Goal: Information Seeking & Learning: Learn about a topic

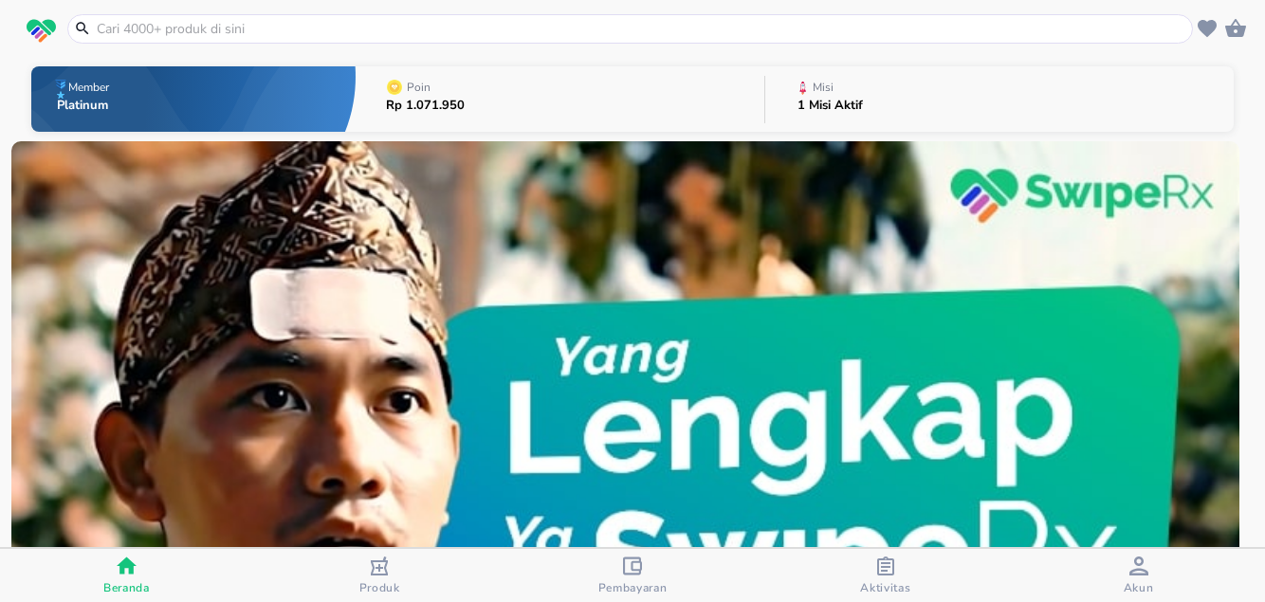
click at [208, 30] on input "text" at bounding box center [641, 29] width 1093 height 20
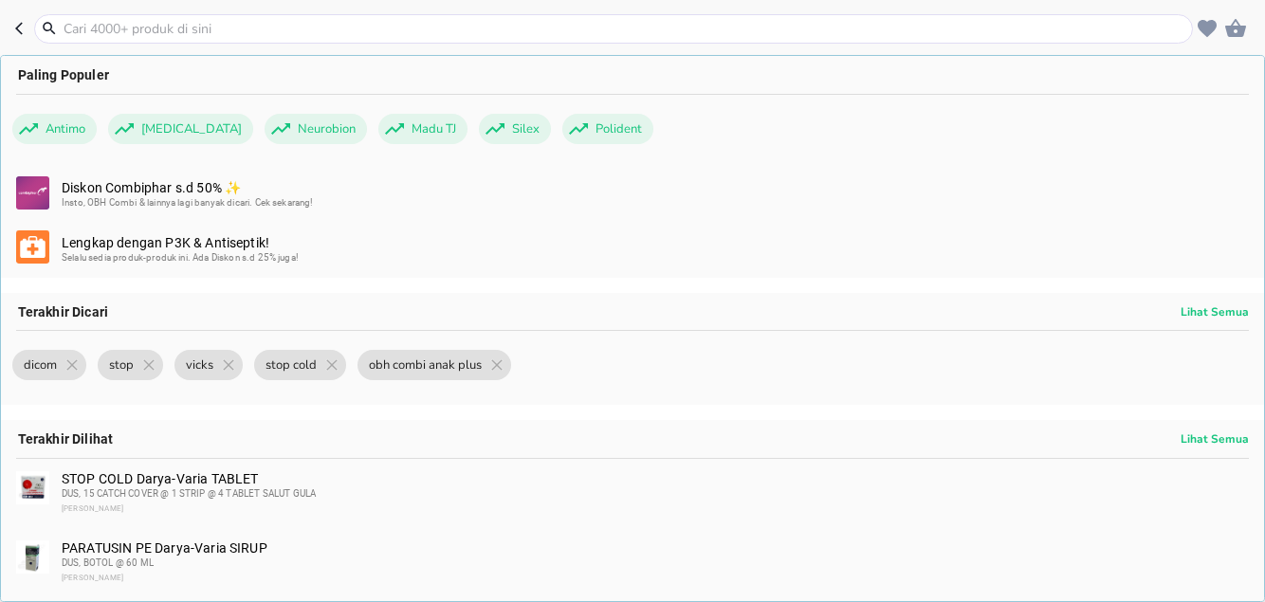
click at [196, 29] on input "text" at bounding box center [625, 29] width 1126 height 20
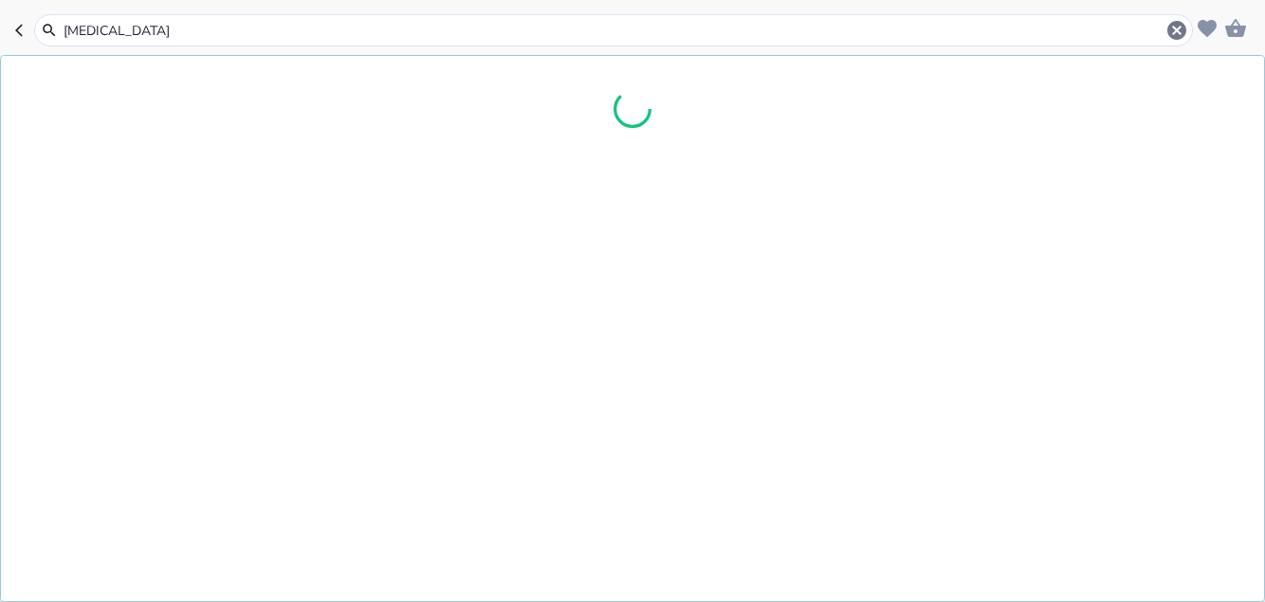
type input "[MEDICAL_DATA]"
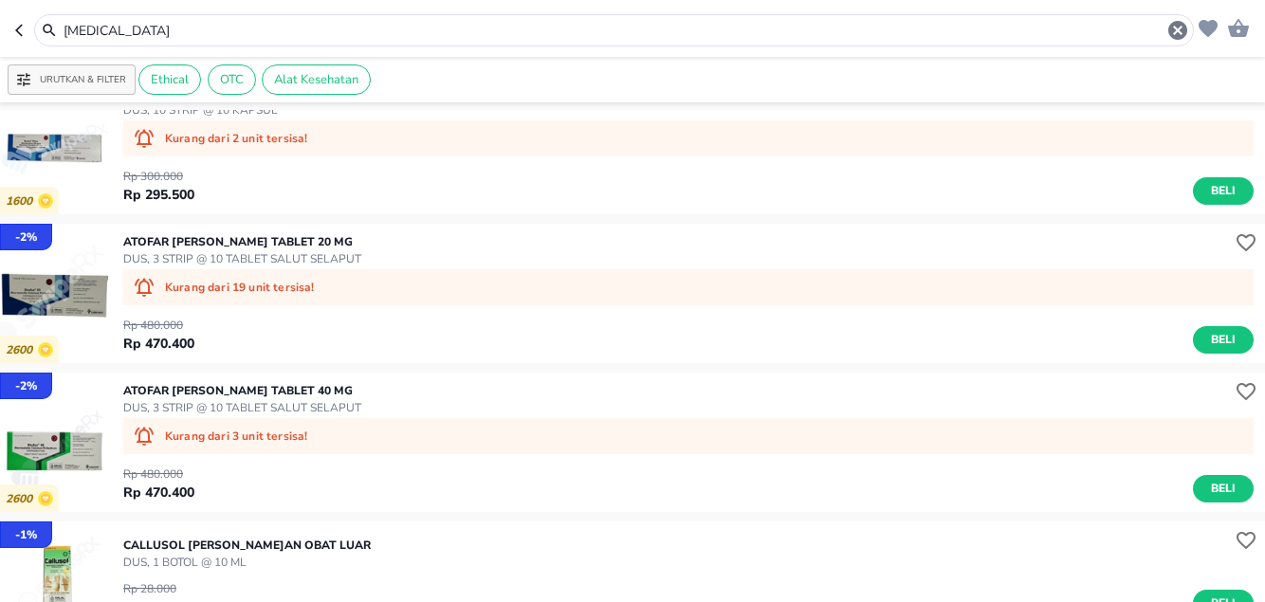
scroll to position [1715, 0]
